Goal: Task Accomplishment & Management: Manage account settings

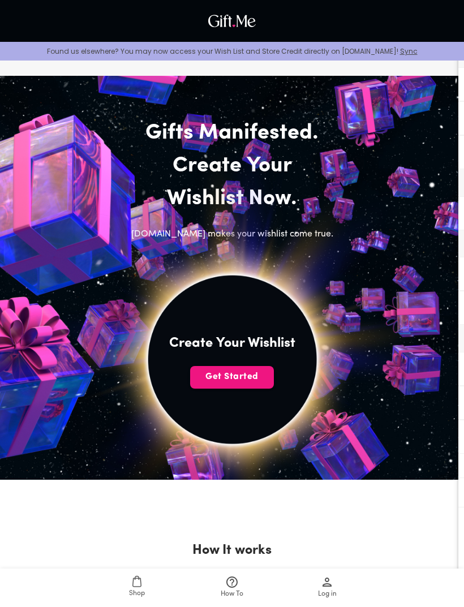
click at [247, 376] on span "Get Started" at bounding box center [232, 377] width 84 height 12
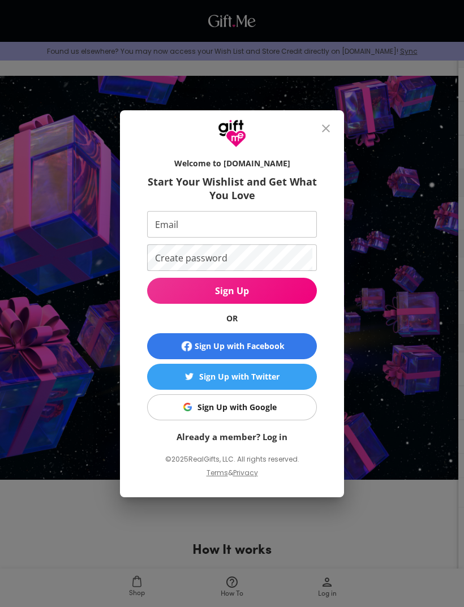
click at [284, 410] on span "Sign Up with Google" at bounding box center [230, 407] width 156 height 12
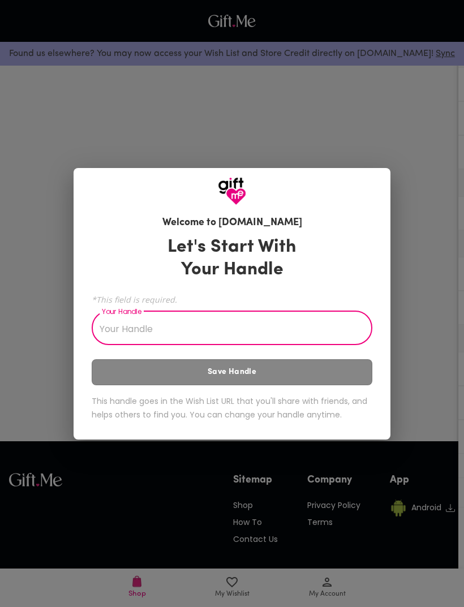
click at [290, 333] on input "Your Handle" at bounding box center [226, 330] width 268 height 32
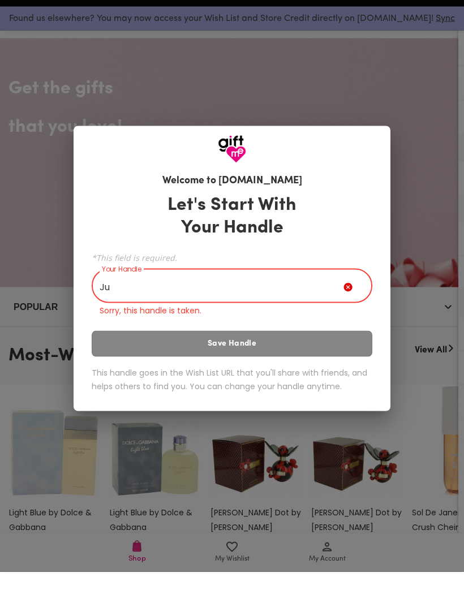
type input "J"
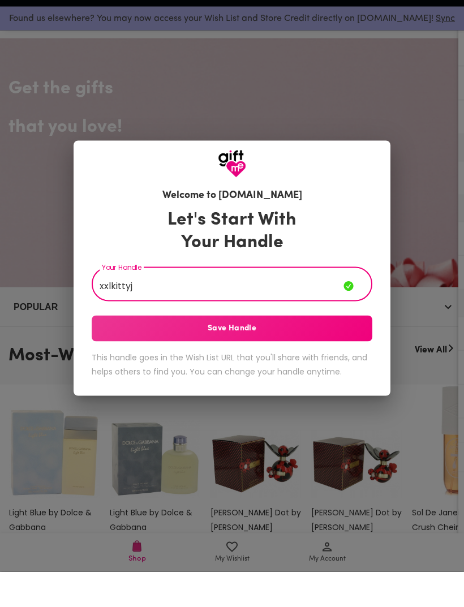
type input "xxlkittyj"
click at [324, 358] on span "Save Handle" at bounding box center [232, 364] width 281 height 12
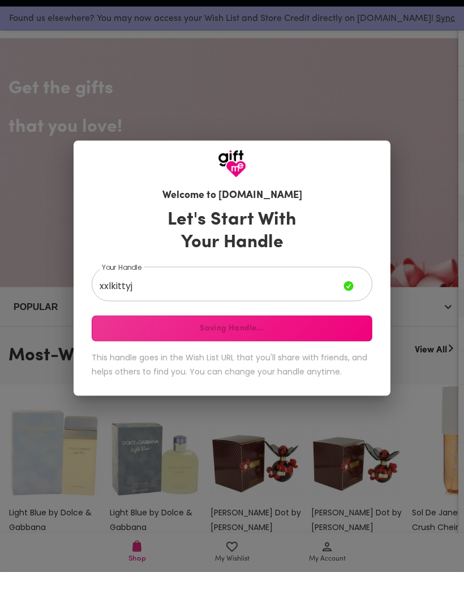
scroll to position [36, 0]
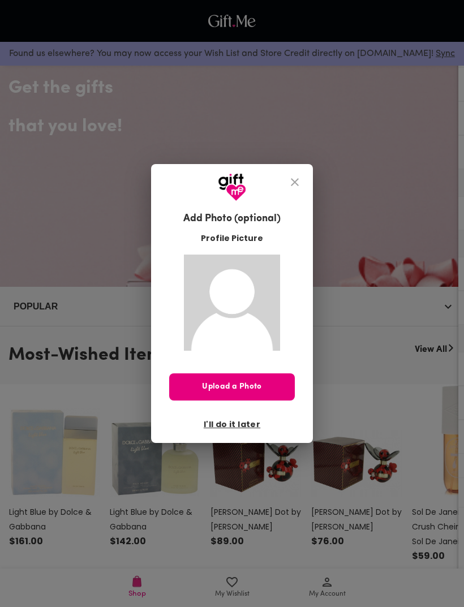
click at [248, 426] on span "I'll do it later" at bounding box center [232, 424] width 57 height 12
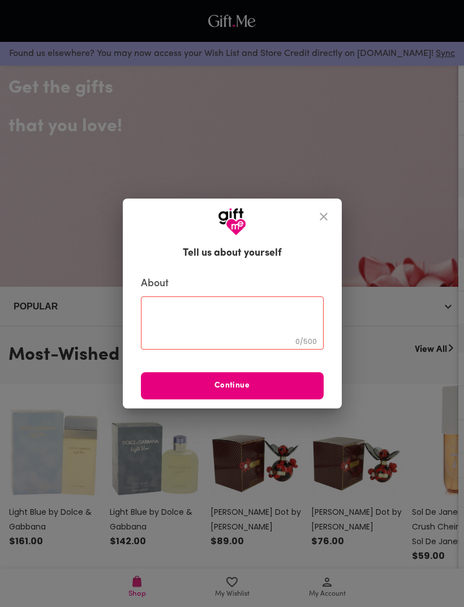
click at [328, 220] on button "close" at bounding box center [323, 216] width 27 height 27
